Goal: Navigation & Orientation: Find specific page/section

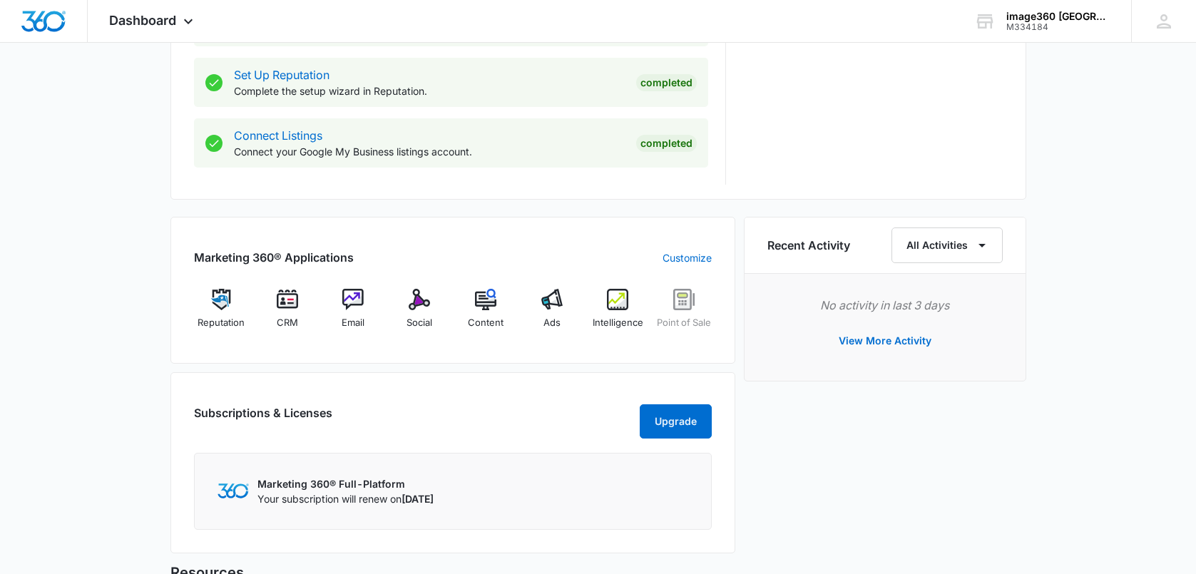
scroll to position [713, 0]
click at [412, 306] on img at bounding box center [419, 298] width 21 height 21
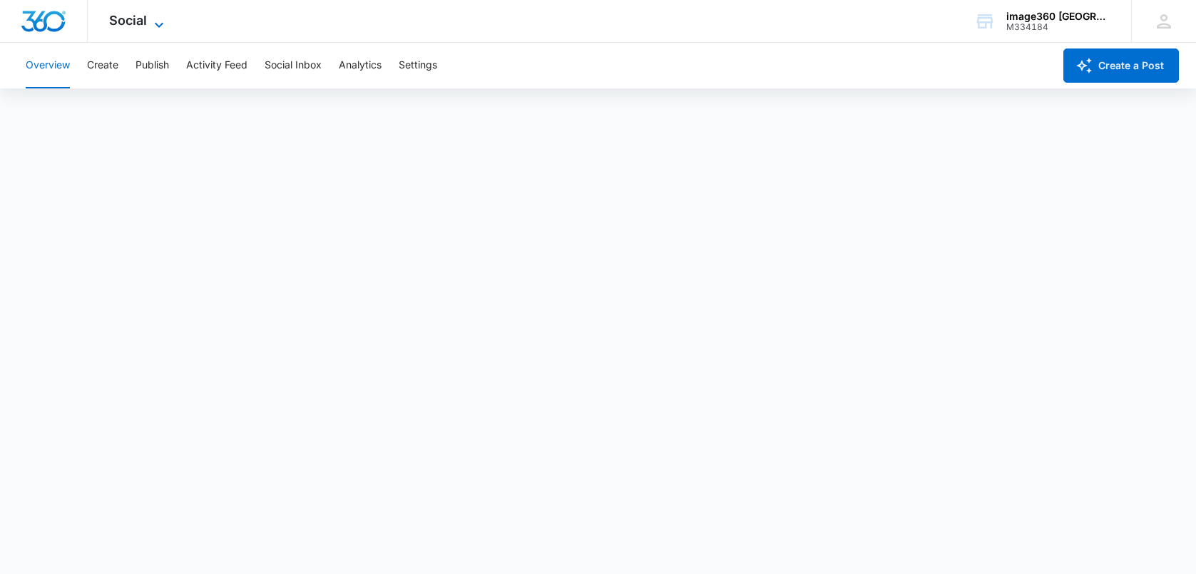
click at [153, 15] on div "Social Apps Reputation CRM Email Social POS Content Ads Intelligence Files Bran…" at bounding box center [138, 21] width 101 height 42
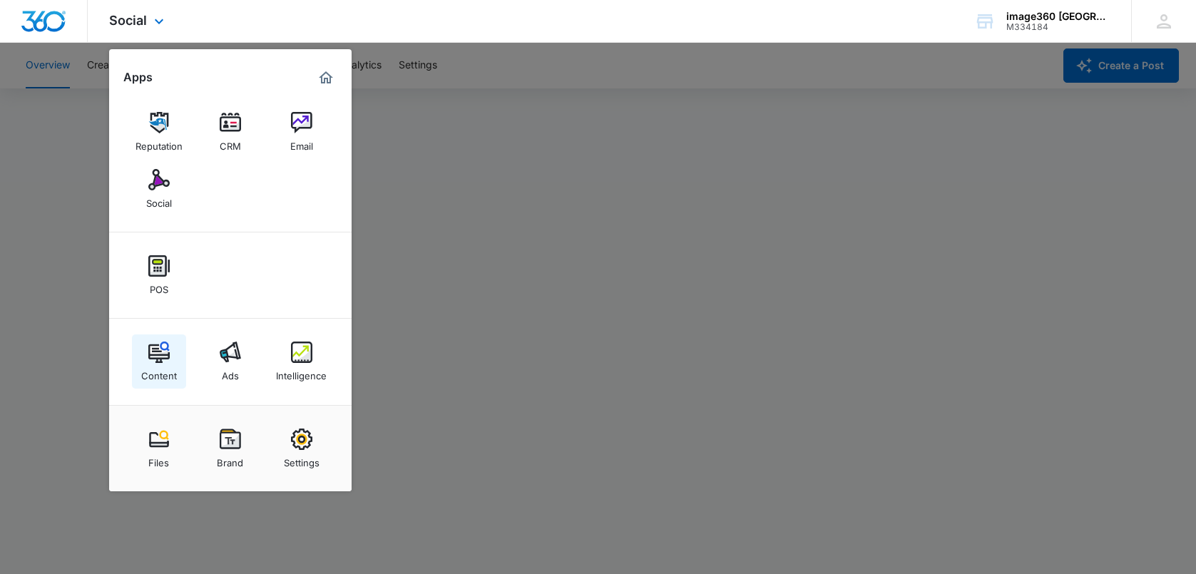
click at [171, 361] on link "Content" at bounding box center [159, 362] width 54 height 54
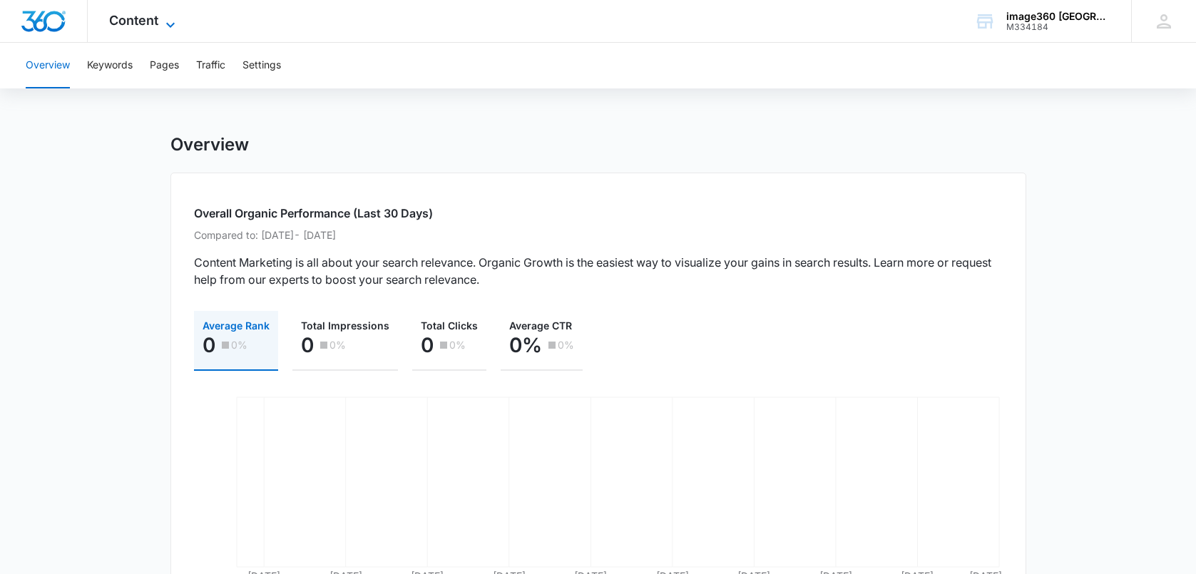
click at [153, 26] on span "Content" at bounding box center [133, 20] width 49 height 15
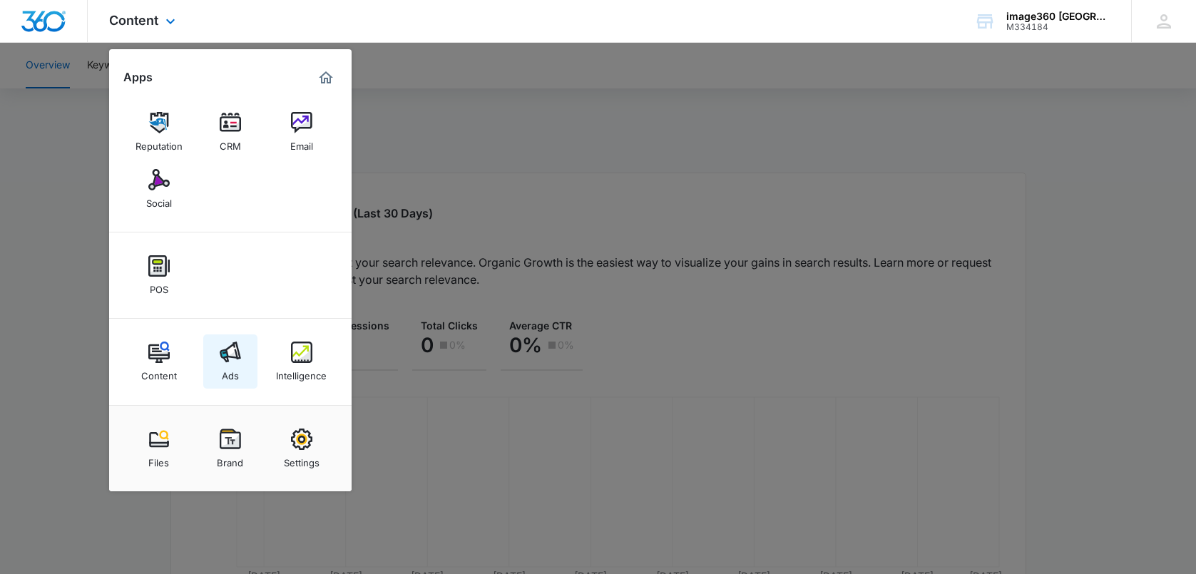
click at [234, 356] on img at bounding box center [230, 352] width 21 height 21
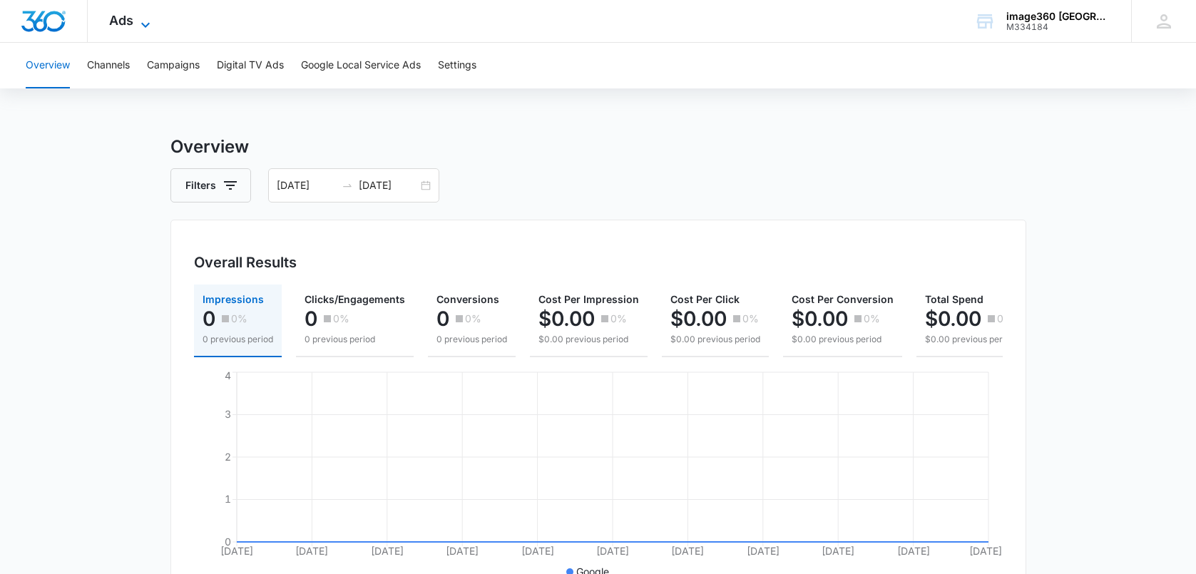
click at [136, 14] on div "Ads Apps Reputation CRM Email Social POS Content Ads Intelligence Files Brand S…" at bounding box center [132, 21] width 88 height 42
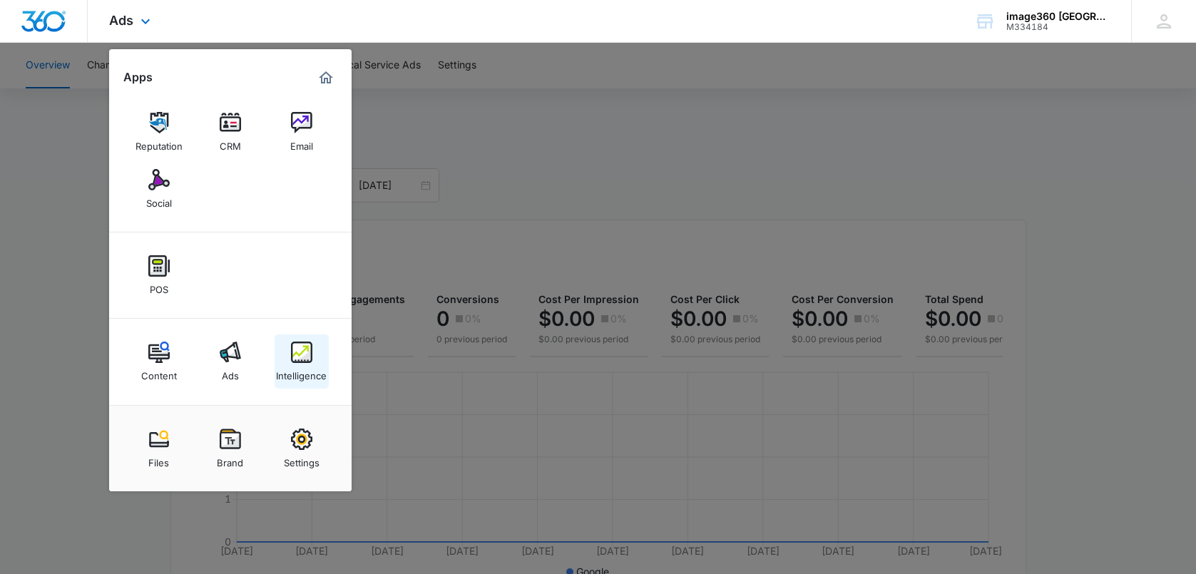
click at [305, 360] on img at bounding box center [301, 352] width 21 height 21
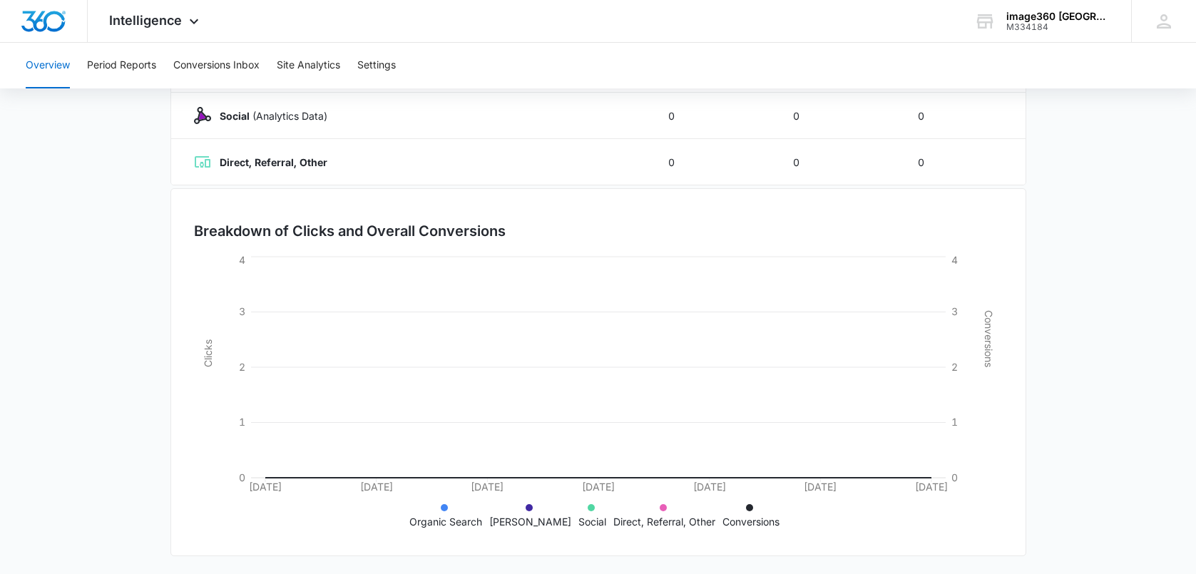
scroll to position [309, 0]
